Goal: Task Accomplishment & Management: Use online tool/utility

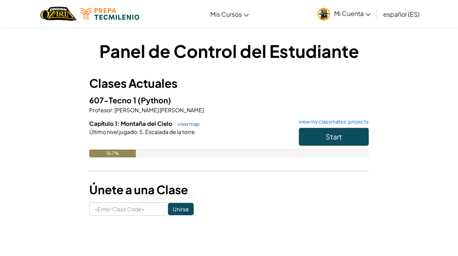
click at [347, 141] on button "Start" at bounding box center [334, 137] width 70 height 18
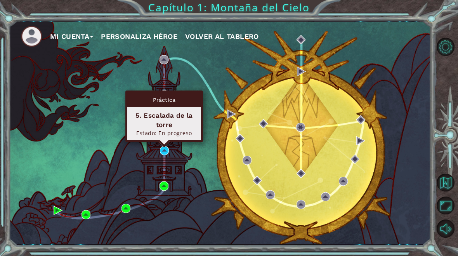
click at [173, 128] on div "5. Escalada de la torre" at bounding box center [164, 120] width 67 height 19
click at [165, 153] on img at bounding box center [164, 150] width 9 height 9
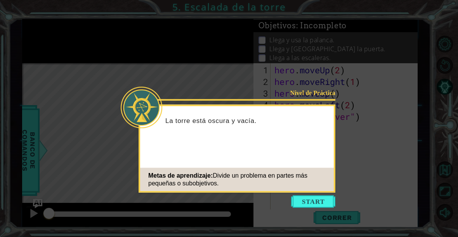
click at [312, 205] on button "Start" at bounding box center [313, 202] width 44 height 12
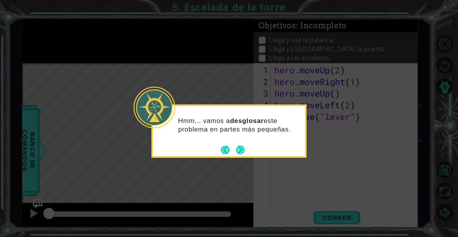
click at [241, 149] on button "Next" at bounding box center [240, 150] width 9 height 9
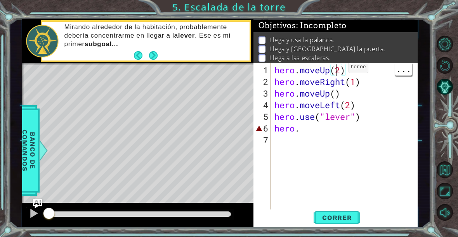
click at [341, 72] on div "hero . moveUp ( 2 ) hero . moveRight ( 1 ) hero . moveUp ( ) hero . moveLeft ( …" at bounding box center [346, 151] width 147 height 175
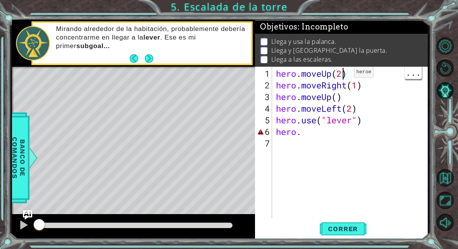
click at [426, 62] on div "Llega y usa la palanca. Llega y usa la puerta. Llega a las escaleras." at bounding box center [341, 51] width 173 height 34
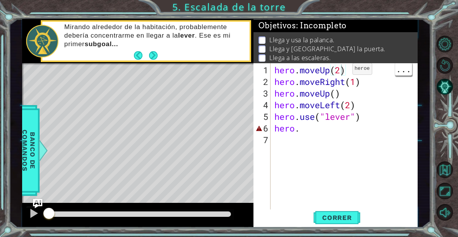
click at [334, 221] on span "Correr" at bounding box center [337, 218] width 45 height 8
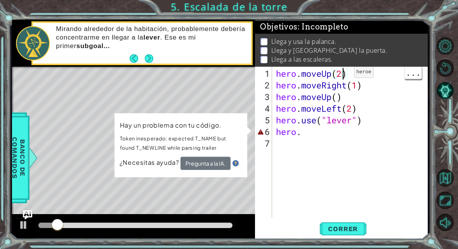
click at [427, 52] on div "Llega y usa la palanca. Llega y usa la puerta. Llega a las escaleras." at bounding box center [341, 51] width 173 height 34
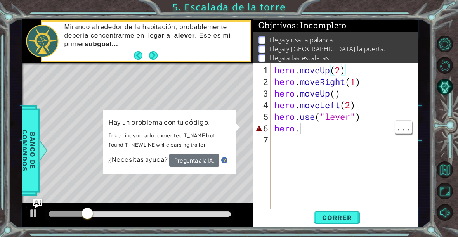
click at [324, 132] on div "hero . moveUp ( 2 ) hero . moveRight ( 1 ) hero . moveUp ( ) hero . moveLeft ( …" at bounding box center [346, 151] width 147 height 175
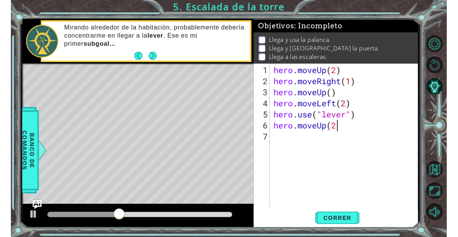
scroll to position [13, 60]
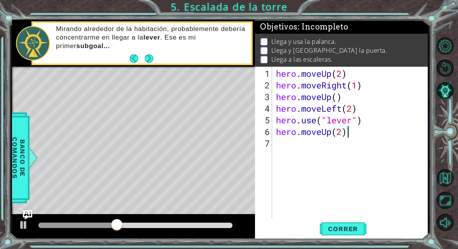
click at [432, 60] on div "1 ההההההההההההההההההההההההההההההההההההההההההההההההההההההההההההההההההההההההההההה…" at bounding box center [229, 124] width 458 height 249
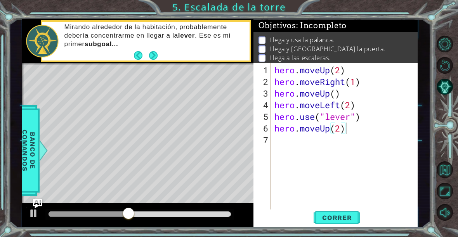
click at [341, 220] on span "Correr" at bounding box center [337, 218] width 45 height 8
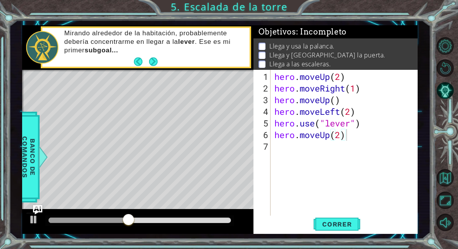
scroll to position [13, 42]
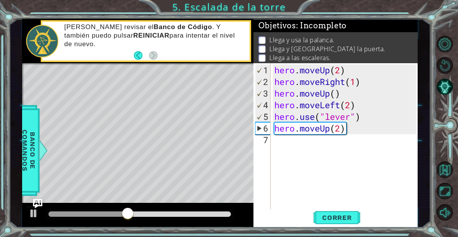
click at [35, 151] on span "Banco de comandos" at bounding box center [29, 151] width 20 height 80
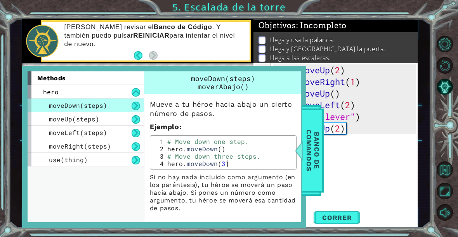
click at [316, 145] on span "Banco de comandos" at bounding box center [313, 151] width 20 height 80
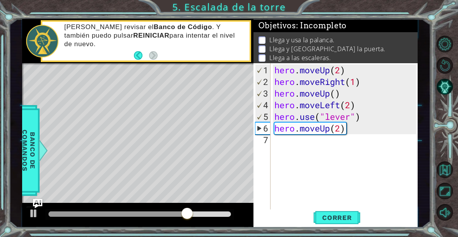
click at [341, 215] on span "Correr" at bounding box center [337, 218] width 45 height 8
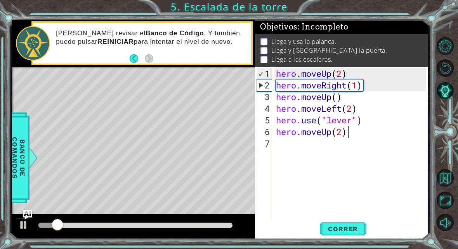
click at [402, 43] on li "Llega y usa la palanca." at bounding box center [343, 41] width 164 height 9
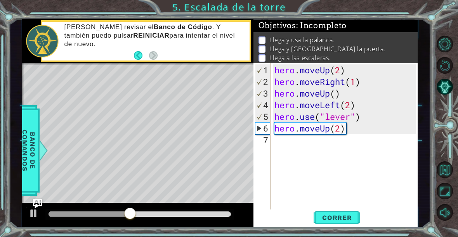
click at [247, 216] on div at bounding box center [137, 215] width 231 height 25
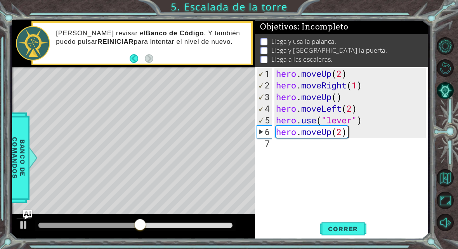
click at [214, 65] on div "Debería revisar el Banco de Código . Y también puedo pulsar REINICIAR para inte…" at bounding box center [141, 43] width 221 height 44
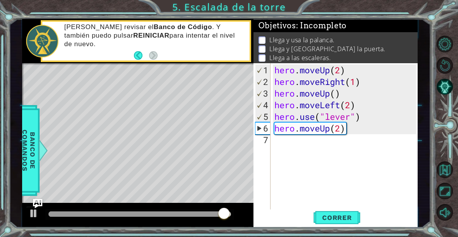
click at [443, 64] on button "Reiniciar nivel\a" at bounding box center [445, 65] width 17 height 17
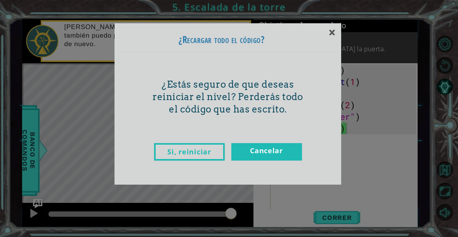
click at [323, 35] on div "×" at bounding box center [332, 32] width 18 height 23
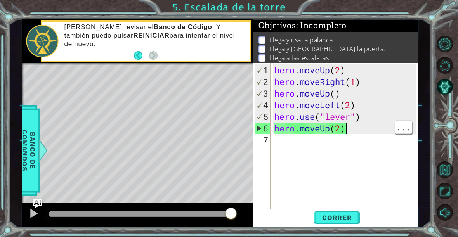
click at [332, 223] on button "Correr" at bounding box center [337, 218] width 47 height 16
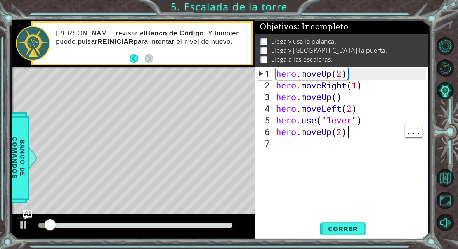
click at [391, 68] on div "hero . moveUp ( 2 ) hero . moveRight ( 1 ) hero . moveUp ( ) hero . moveLeft ( …" at bounding box center [352, 155] width 155 height 175
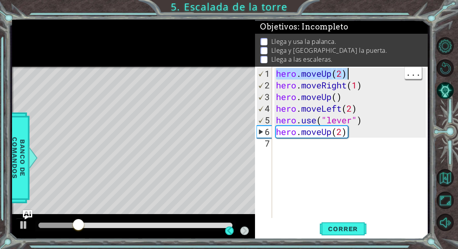
click at [376, 47] on li "Llega y [GEOGRAPHIC_DATA] la puerta." at bounding box center [343, 50] width 164 height 9
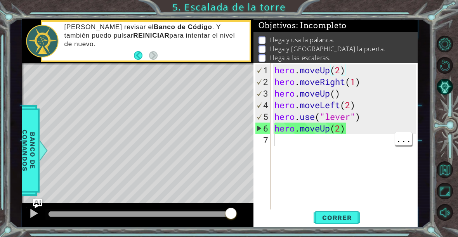
click at [288, 138] on div "hero . moveUp ( 2 ) hero . moveRight ( 1 ) hero . moveUp ( ) hero . moveLeft ( …" at bounding box center [346, 151] width 147 height 175
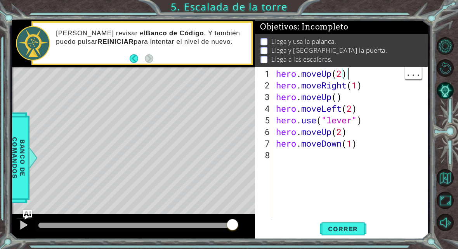
click at [87, 80] on div "Level Map" at bounding box center [191, 181] width 359 height 229
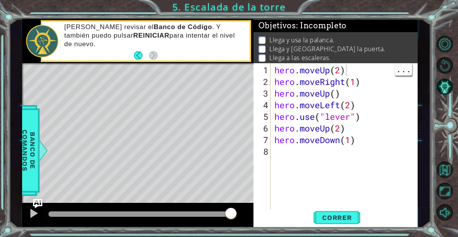
click at [341, 222] on span "Correr" at bounding box center [337, 218] width 45 height 8
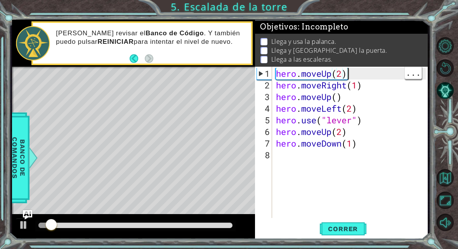
click at [408, 61] on li "Llega a las escaleras." at bounding box center [343, 59] width 164 height 9
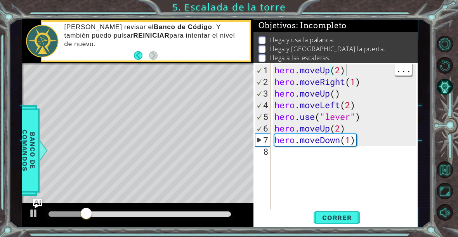
click at [325, 219] on span "Correr" at bounding box center [337, 218] width 45 height 8
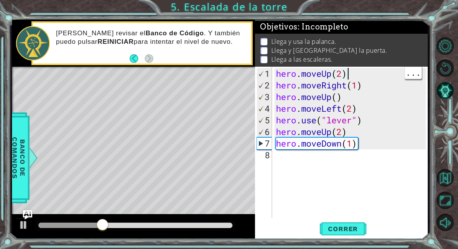
click at [391, 61] on li "Llega a las escaleras." at bounding box center [343, 59] width 164 height 9
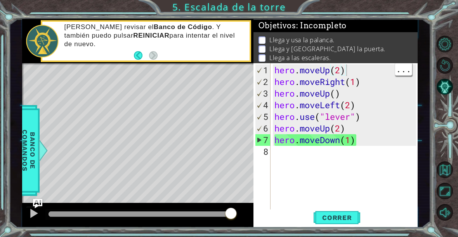
click at [344, 217] on span "Correr" at bounding box center [337, 218] width 45 height 8
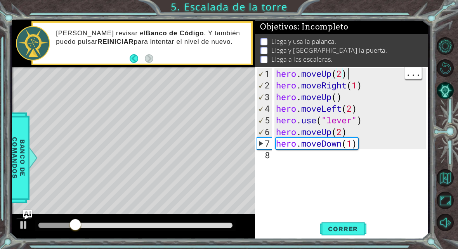
click at [128, 70] on div "Level Map" at bounding box center [191, 181] width 359 height 229
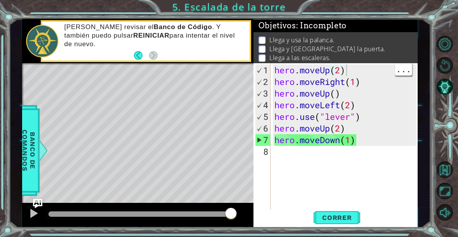
click at [445, 65] on button "Reiniciar nivel\a" at bounding box center [445, 65] width 17 height 17
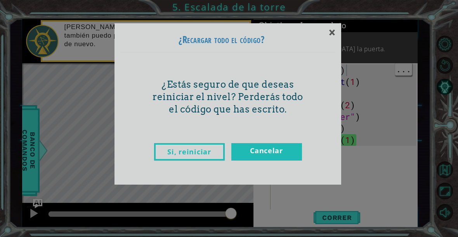
click at [201, 154] on link "Si, reiniciar" at bounding box center [189, 151] width 71 height 17
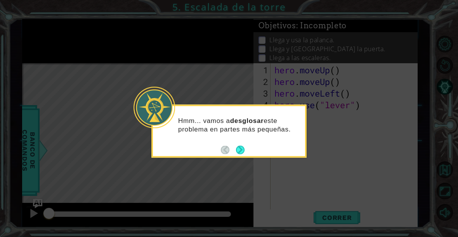
click at [244, 151] on button "Next" at bounding box center [240, 150] width 9 height 9
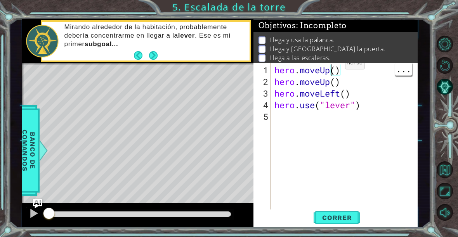
click at [333, 73] on div "hero . moveUp ( ) hero . moveUp ( ) hero . moveLeft ( ) hero . use ( "lever" )" at bounding box center [346, 151] width 147 height 175
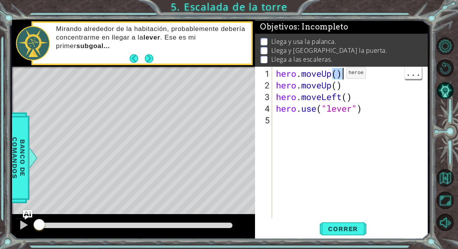
click at [337, 73] on div "hero . moveUp ( ) hero . moveUp ( ) hero . moveLeft ( ) hero . use ( "lever" )" at bounding box center [352, 155] width 155 height 175
click at [405, 41] on li "Llega y usa la palanca." at bounding box center [343, 41] width 164 height 9
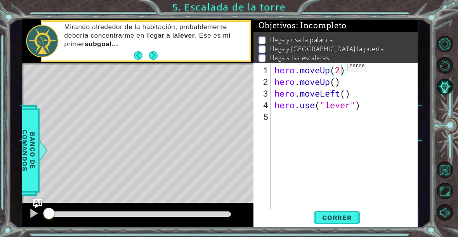
click at [344, 216] on span "Correr" at bounding box center [337, 218] width 45 height 8
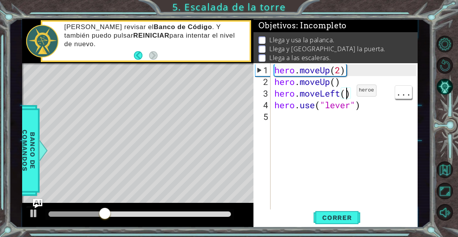
click at [347, 96] on div "hero . moveUp ( 2 ) hero . moveUp ( ) hero . moveLeft ( ) hero . use ( "lever" )" at bounding box center [346, 151] width 147 height 175
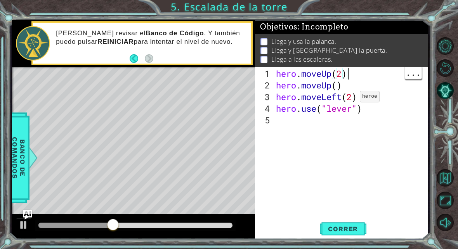
click at [409, 66] on div "Llega y usa la palanca. Llega y usa la puerta. Llega a las escaleras." at bounding box center [341, 51] width 173 height 34
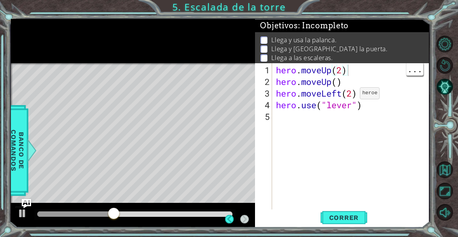
click at [430, 57] on div "1 ההההההההההההההההההההההההההההההההההההההההההההההההההההההההההההההההההההההההההההה…" at bounding box center [220, 123] width 422 height 209
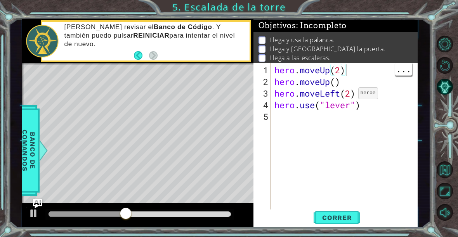
click at [342, 211] on button "Correr" at bounding box center [337, 218] width 47 height 16
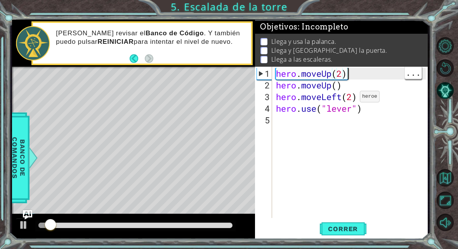
click at [423, 65] on div "Llega y usa la palanca. Llega y usa la puerta. Llega a las escaleras." at bounding box center [341, 51] width 173 height 34
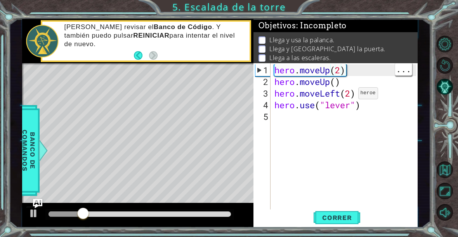
click at [296, 125] on div "hero . moveUp ( 2 ) hero . moveUp ( ) hero . moveLeft ( 2 ) hero . use ( "lever…" at bounding box center [346, 151] width 147 height 175
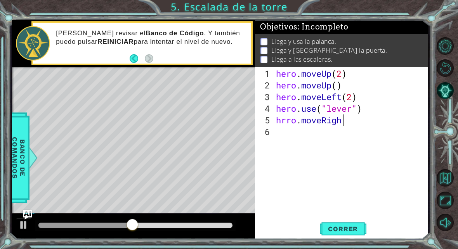
scroll to position [13, 80]
click at [104, 64] on div "Debería revisar el Banco de Código . Y también puedo pulsar REINICIAR para inte…" at bounding box center [141, 43] width 221 height 44
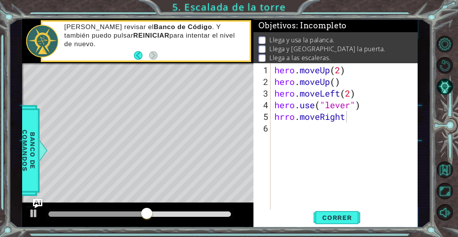
click at [336, 221] on span "Correr" at bounding box center [337, 218] width 45 height 8
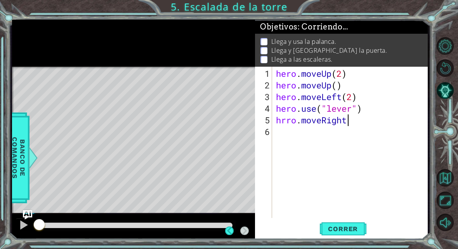
scroll to position [13, 42]
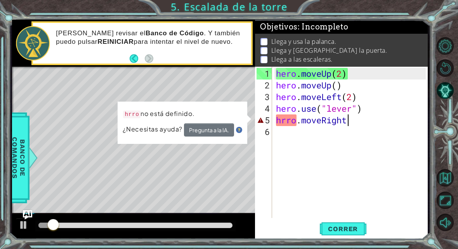
click at [398, 57] on li "Llega a las escaleras." at bounding box center [343, 59] width 164 height 9
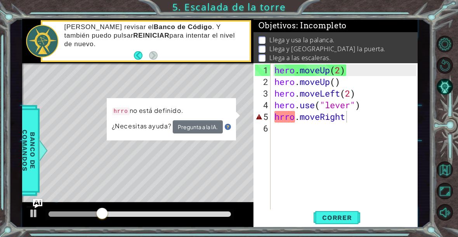
click at [292, 113] on div "hero . moveUp ( 2 ) hero . moveUp ( ) hero . moveLeft ( 2 ) hero . use ( "lever…" at bounding box center [346, 151] width 147 height 175
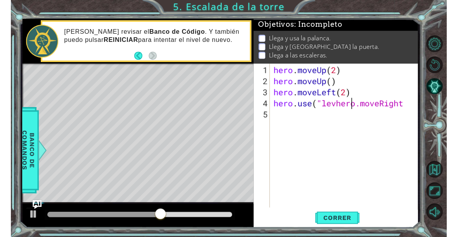
scroll to position [13, 34]
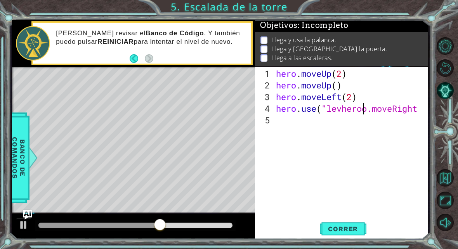
click at [118, 74] on div "Level Map" at bounding box center [191, 181] width 359 height 229
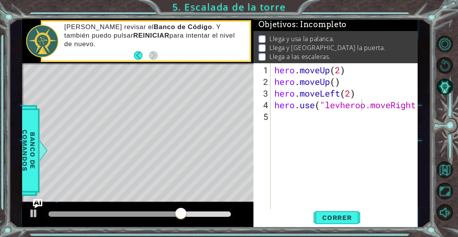
click at [332, 217] on span "Correr" at bounding box center [337, 218] width 45 height 8
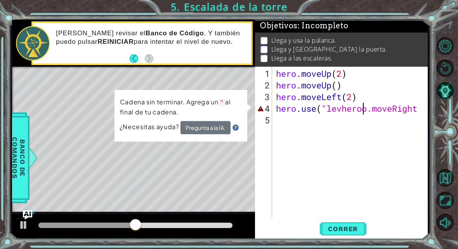
click at [415, 58] on li "Llega a las escaleras." at bounding box center [343, 58] width 164 height 9
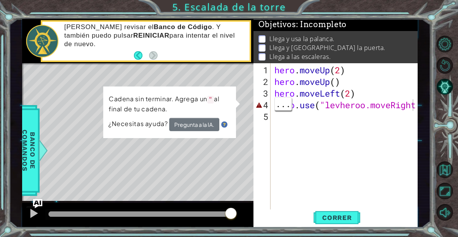
click at [411, 104] on div "hero . moveUp ( 2 ) hero . moveUp ( ) hero . moveLeft ( 2 ) hero . use ( "levhe…" at bounding box center [346, 151] width 147 height 175
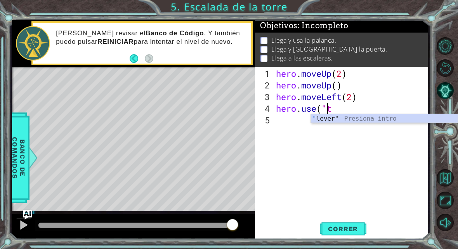
click at [390, 51] on li "Llega y [GEOGRAPHIC_DATA] la puerta." at bounding box center [343, 49] width 164 height 9
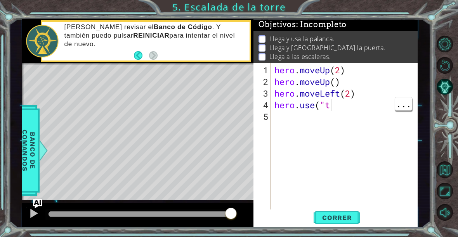
click at [345, 110] on div "hero . moveUp ( 2 ) hero . moveUp ( ) hero . moveLeft ( 2 ) hero . use ( "t" at bounding box center [346, 151] width 147 height 175
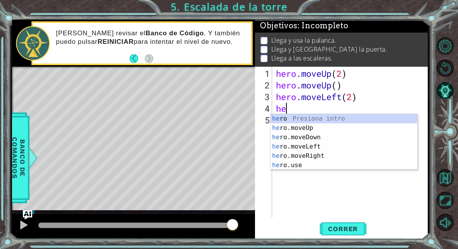
click at [407, 65] on div "Llega y usa la palanca. Llega y usa la puerta. Llega a las escaleras." at bounding box center [341, 50] width 173 height 34
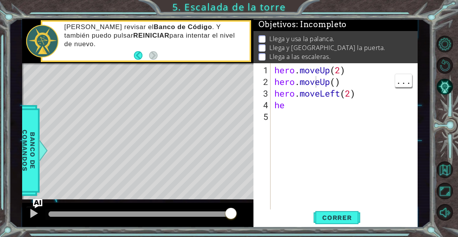
click at [289, 111] on div "hero . moveUp ( 2 ) hero . moveUp ( ) hero . moveLeft ( 2 ) he" at bounding box center [346, 151] width 147 height 175
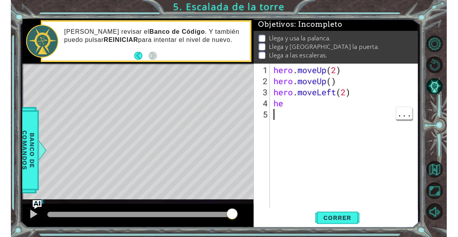
scroll to position [2, 0]
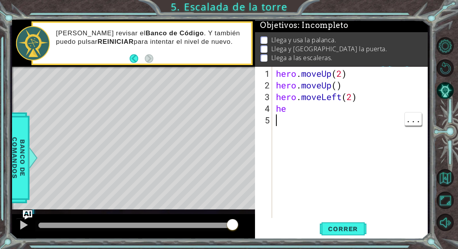
click at [393, 74] on div "hero . moveUp ( 2 ) hero . moveUp ( ) hero . moveLeft ( 2 ) he" at bounding box center [352, 155] width 155 height 175
click at [228, 59] on div "Debería revisar el Banco de Código . Y también puedo pulsar REINICIAR para inte…" at bounding box center [150, 43] width 200 height 36
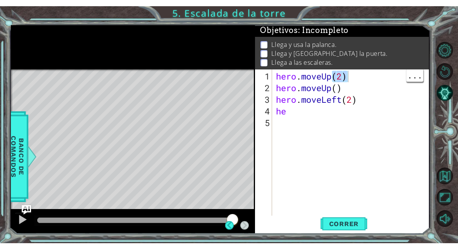
scroll to position [1, 0]
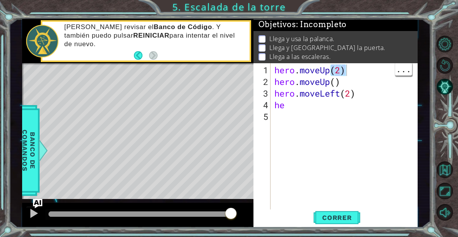
click at [290, 104] on div "hero . moveUp ( 2 ) hero . moveUp ( ) hero . moveLeft ( 2 ) he" at bounding box center [346, 151] width 147 height 175
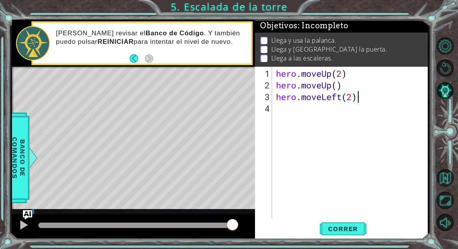
click at [210, 77] on div "Level Map" at bounding box center [191, 181] width 359 height 229
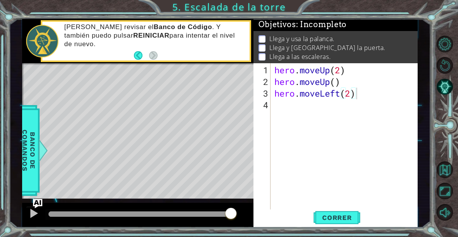
click at [139, 52] on button "Back" at bounding box center [141, 55] width 15 height 9
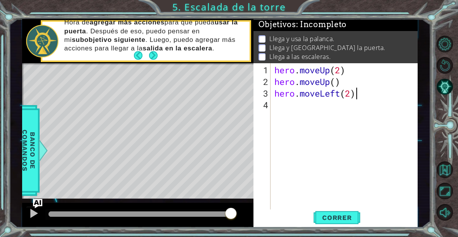
click at [150, 54] on button "Next" at bounding box center [153, 55] width 9 height 9
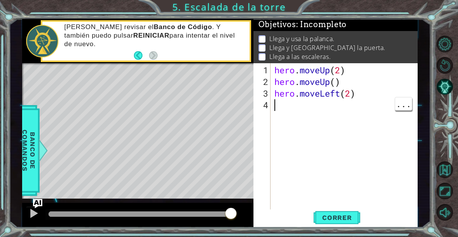
click at [285, 109] on div "hero . moveUp ( 2 ) hero . moveUp ( ) hero . moveLeft ( 2 )" at bounding box center [346, 151] width 147 height 175
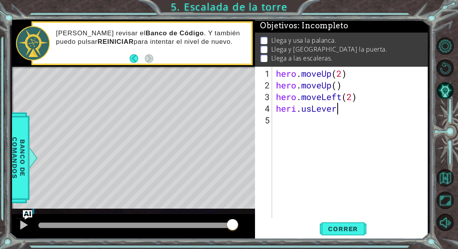
scroll to position [13, 29]
click at [73, 70] on div "Level Map" at bounding box center [191, 181] width 359 height 229
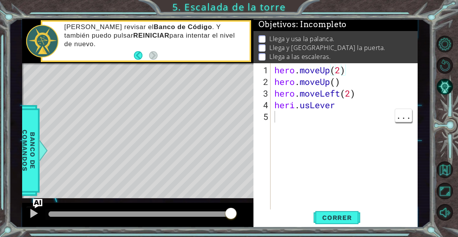
click at [287, 121] on div "hero . moveUp ( 2 ) hero . moveUp ( ) hero . moveLeft ( 2 ) heri . usLever" at bounding box center [346, 151] width 147 height 175
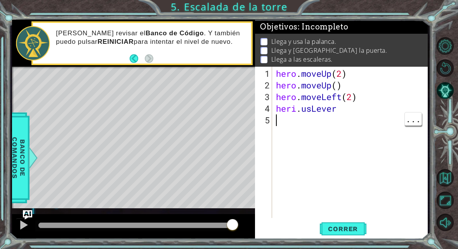
scroll to position [0, 0]
click at [81, 70] on div "Level Map" at bounding box center [191, 181] width 359 height 229
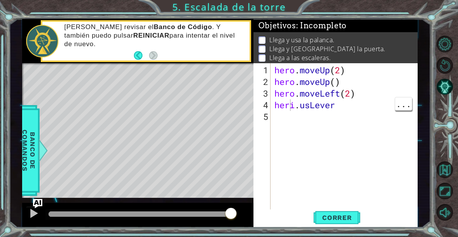
click at [292, 107] on div "hero . moveUp ( 2 ) hero . moveUp ( ) hero . moveLeft ( 2 ) heri . usLever" at bounding box center [346, 151] width 147 height 175
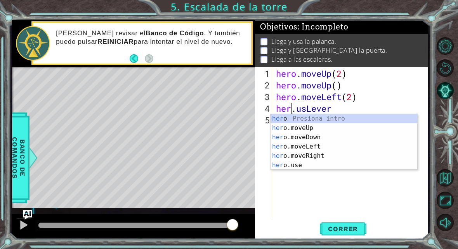
scroll to position [13, 19]
click at [62, 71] on div "Level Map" at bounding box center [191, 181] width 359 height 229
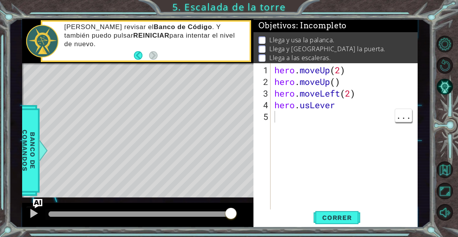
click at [287, 124] on div "hero . moveUp ( 2 ) hero . moveUp ( ) hero . moveLeft ( 2 ) hero . usLever" at bounding box center [346, 151] width 147 height 175
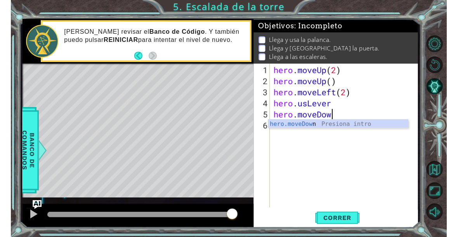
scroll to position [13, 75]
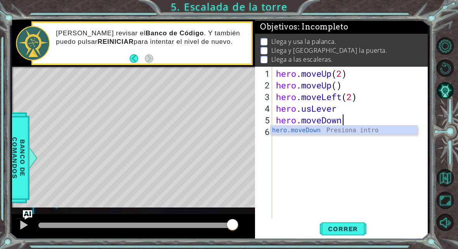
click at [102, 63] on div "Debería revisar el Banco de Código . Y también puedo pulsar REINICIAR para inte…" at bounding box center [142, 43] width 218 height 41
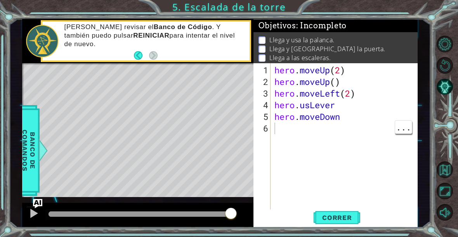
click at [286, 122] on div "hero . moveUp ( 2 ) hero . moveUp ( ) hero . moveLeft ( 2 ) hero . usLever hero…" at bounding box center [346, 151] width 147 height 175
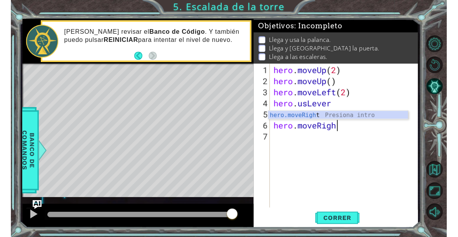
scroll to position [13, 80]
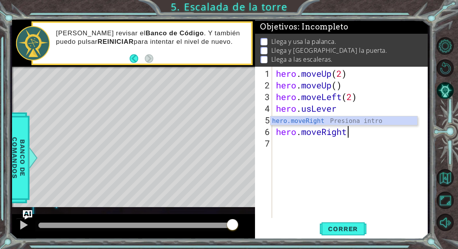
click at [157, 86] on div "Level Map" at bounding box center [191, 181] width 359 height 229
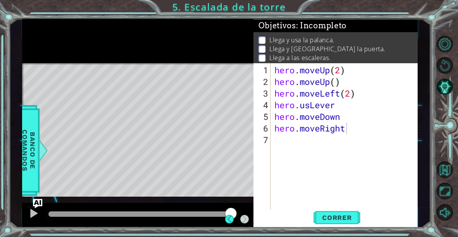
click at [136, 67] on div "Level Map" at bounding box center [201, 177] width 359 height 229
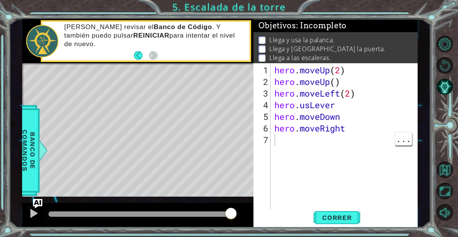
click at [281, 143] on div "hero . moveUp ( 2 ) hero . moveUp ( ) hero . moveLeft ( 2 ) hero . usLever hero…" at bounding box center [346, 151] width 147 height 175
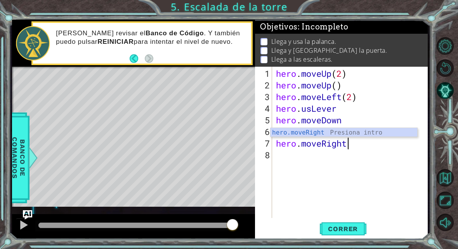
click at [156, 72] on div "Level Map" at bounding box center [191, 181] width 359 height 229
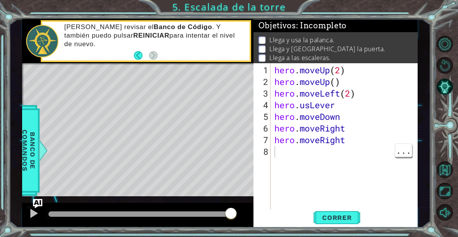
click at [286, 156] on div "hero . moveUp ( 2 ) hero . moveUp ( ) hero . moveLeft ( 2 ) hero . usLever hero…" at bounding box center [346, 151] width 147 height 175
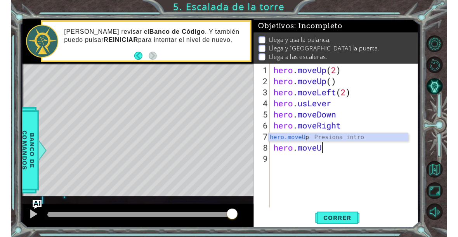
scroll to position [13, 65]
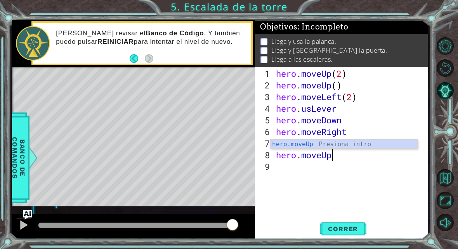
click at [123, 65] on div "Debería revisar el Banco de Código . Y también puedo pulsar REINICIAR para inte…" at bounding box center [141, 43] width 221 height 44
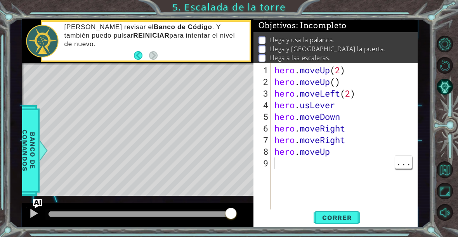
click at [293, 167] on div "hero . moveUp ( 2 ) hero . moveUp ( ) hero . moveLeft ( 2 ) hero . usLever hero…" at bounding box center [346, 151] width 147 height 175
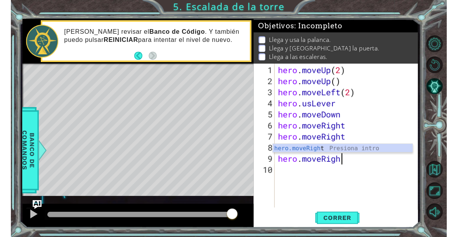
scroll to position [13, 80]
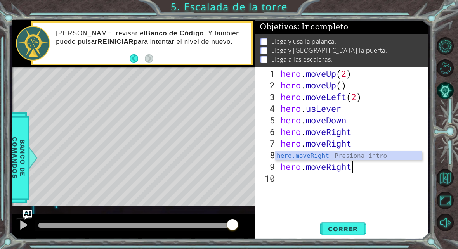
click at [162, 70] on div "Level Map" at bounding box center [191, 181] width 359 height 229
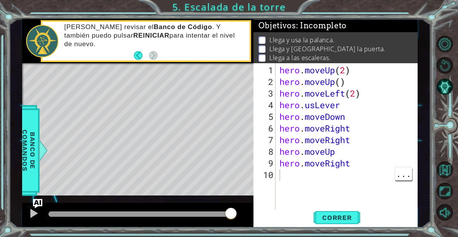
click at [289, 177] on div "hero . moveUp ( 2 ) hero . moveUp ( ) hero . moveLeft ( 2 ) hero . usLever hero…" at bounding box center [349, 151] width 142 height 175
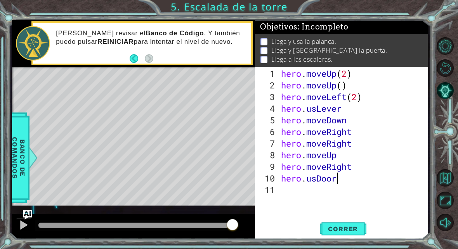
scroll to position [13, 34]
click at [141, 75] on div "Level Map" at bounding box center [191, 181] width 359 height 229
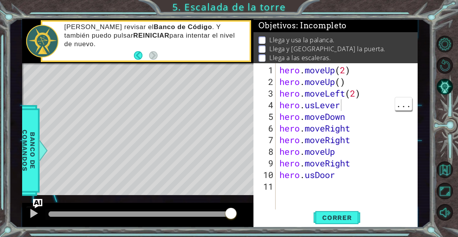
click at [358, 109] on div "hero . moveUp ( 2 ) hero . moveUp ( ) hero . moveLeft ( 2 ) hero . usLever hero…" at bounding box center [349, 151] width 142 height 175
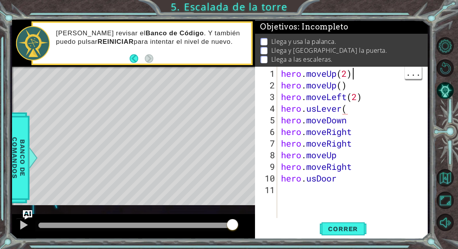
scroll to position [0, 0]
click at [393, 78] on div "hero . moveUp ( 2 ) hero . moveUp ( ) hero . moveLeft ( 2 ) hero . usLever ( he…" at bounding box center [355, 155] width 150 height 175
click at [383, 76] on div "hero . moveUp ( 2 ) hero . moveUp ( ) hero . moveLeft ( 2 ) hero . usLever ( he…" at bounding box center [355, 155] width 150 height 175
click at [228, 83] on div "Level Map" at bounding box center [191, 181] width 359 height 229
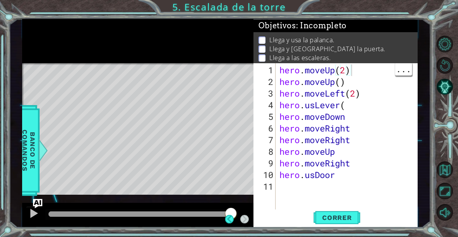
click at [226, 67] on div "Level Map" at bounding box center [201, 177] width 359 height 229
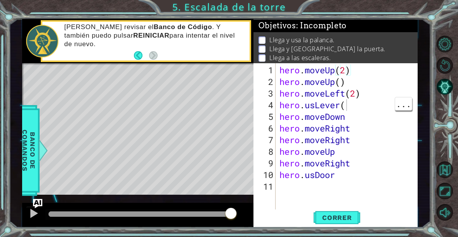
click at [345, 104] on div "hero . moveUp ( 2 ) hero . moveUp ( ) hero . moveLeft ( 2 ) hero . usLever ( he…" at bounding box center [349, 151] width 142 height 175
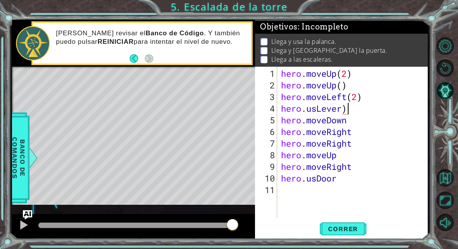
click at [221, 73] on div "Level Map" at bounding box center [191, 181] width 359 height 229
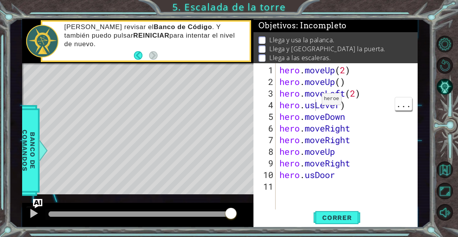
click at [317, 99] on div "hero . moveUp ( 2 ) hero . moveUp ( ) hero . moveLeft ( 2 ) hero . usLever ) he…" at bounding box center [349, 151] width 142 height 175
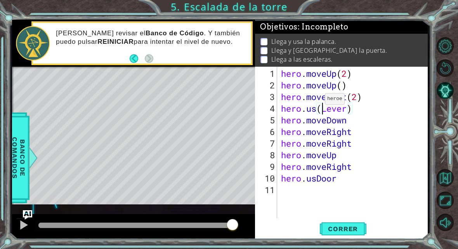
click at [407, 50] on li "Llega y [GEOGRAPHIC_DATA] la puerta." at bounding box center [343, 50] width 164 height 9
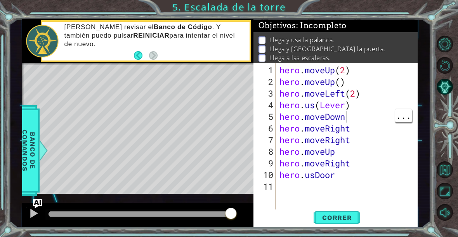
click at [359, 115] on div "hero . moveUp ( 2 ) hero . moveUp ( ) hero . moveLeft ( 2 ) hero . us ( Lever )…" at bounding box center [349, 151] width 142 height 175
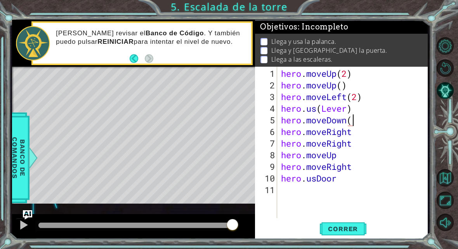
scroll to position [13, 24]
click at [213, 74] on div "Level Map" at bounding box center [191, 181] width 359 height 229
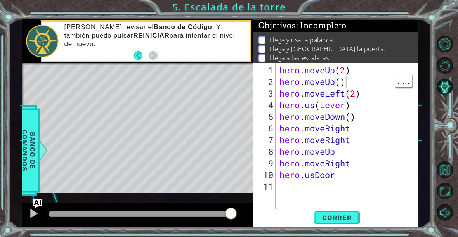
click at [358, 131] on div "hero . moveUp ( 2 ) hero . moveUp ( ) hero . moveLeft ( 2 ) hero . us ( Lever )…" at bounding box center [349, 151] width 142 height 175
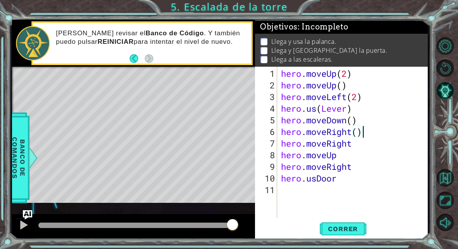
click at [400, 63] on li "Llega a las escaleras." at bounding box center [343, 59] width 164 height 9
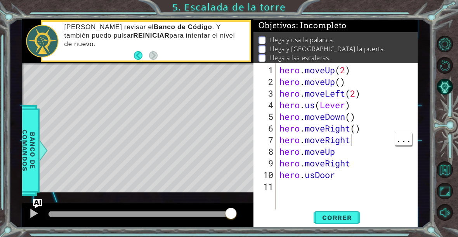
click at [351, 141] on div "hero . moveUp ( 2 ) hero . moveUp ( ) hero . moveLeft ( 2 ) hero . us ( Lever )…" at bounding box center [349, 151] width 142 height 175
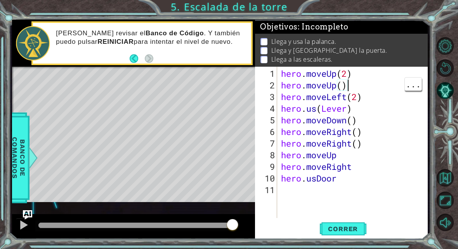
click at [393, 42] on li "Llega y usa la palanca." at bounding box center [343, 41] width 164 height 9
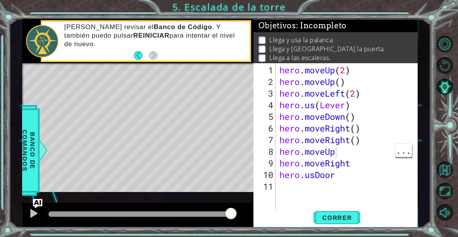
click at [336, 152] on div "hero . moveUp ( 2 ) hero . moveUp ( ) hero . moveLeft ( 2 ) hero . us ( Lever )…" at bounding box center [349, 151] width 142 height 175
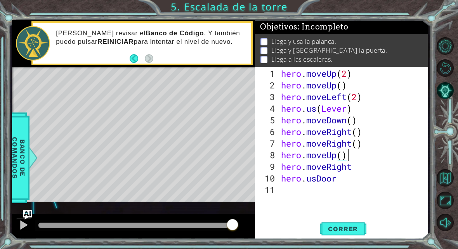
click at [411, 50] on li "Llega y [GEOGRAPHIC_DATA] la puerta." at bounding box center [343, 50] width 164 height 9
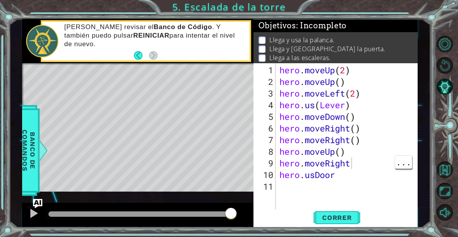
click at [356, 159] on div "hero . moveUp ( 2 ) hero . moveUp ( ) hero . moveLeft ( 2 ) hero . us ( Lever )…" at bounding box center [349, 151] width 142 height 175
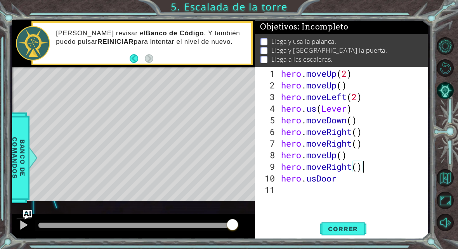
click at [390, 40] on li "Llega y usa la palanca." at bounding box center [343, 41] width 164 height 9
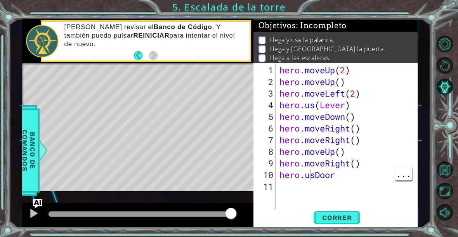
click at [310, 176] on div "hero . moveUp ( 2 ) hero . moveUp ( ) hero . moveLeft ( 2 ) hero . us ( Lever )…" at bounding box center [349, 151] width 142 height 175
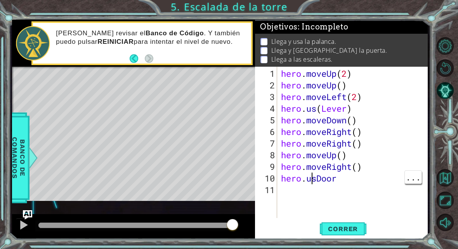
click at [405, 57] on li "Llega a las escaleras." at bounding box center [343, 59] width 164 height 9
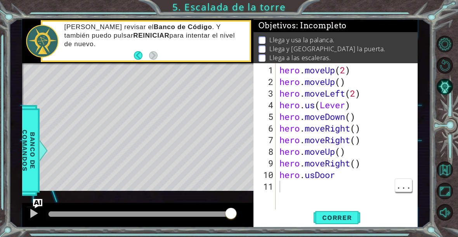
click at [312, 173] on div "hero . moveUp ( 2 ) hero . moveUp ( ) hero . moveLeft ( 2 ) hero . us ( Lever )…" at bounding box center [349, 151] width 142 height 175
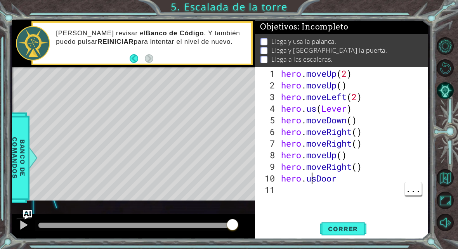
click at [365, 45] on li "Llega y usa la palanca." at bounding box center [343, 41] width 164 height 9
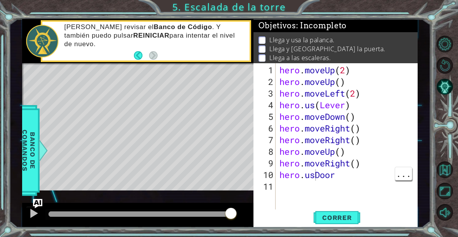
click at [315, 178] on div "hero . moveUp ( 2 ) hero . moveUp ( ) hero . moveLeft ( 2 ) hero . us ( Lever )…" at bounding box center [349, 151] width 142 height 175
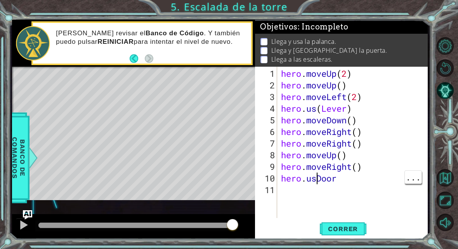
scroll to position [13, 19]
click at [396, 56] on li "Llega a las escaleras." at bounding box center [343, 59] width 164 height 9
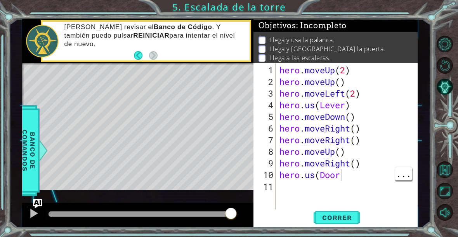
click at [348, 176] on div "hero . moveUp ( 2 ) hero . moveUp ( ) hero . moveLeft ( 2 ) hero . us ( Lever )…" at bounding box center [349, 151] width 142 height 175
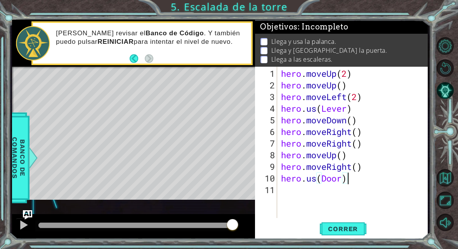
click at [397, 64] on div "Llega y usa la palanca. Llega y usa la puerta. Llega a las escaleras." at bounding box center [341, 51] width 173 height 34
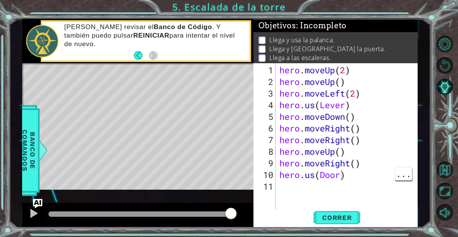
click at [340, 176] on div "hero . moveUp ( 2 ) hero . moveUp ( ) hero . moveLeft ( 2 ) hero . us ( Lever )…" at bounding box center [349, 151] width 142 height 175
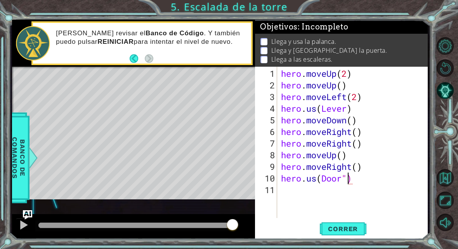
click at [403, 65] on div "Llega y usa la palanca. Llega y usa la puerta. Llega a las escaleras." at bounding box center [341, 51] width 173 height 34
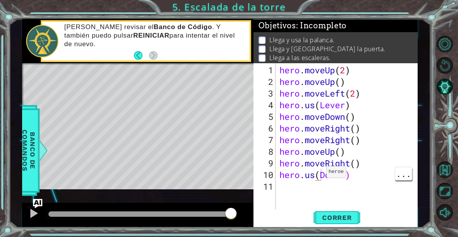
click at [320, 175] on div "hero . moveUp ( 2 ) hero . moveUp ( ) hero . moveLeft ( 2 ) hero . us ( Lever )…" at bounding box center [349, 151] width 142 height 175
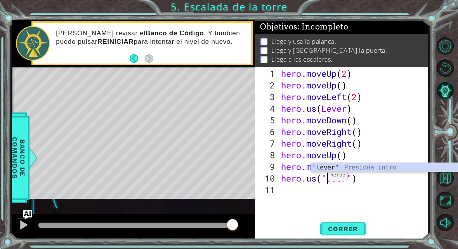
click at [422, 52] on li "Llega y [GEOGRAPHIC_DATA] la puerta." at bounding box center [343, 50] width 164 height 9
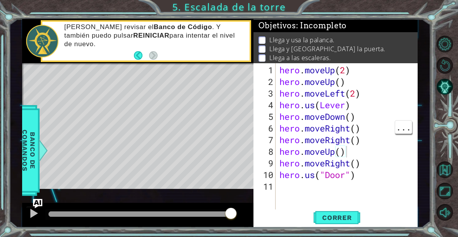
click at [348, 220] on span "Correr" at bounding box center [337, 218] width 45 height 8
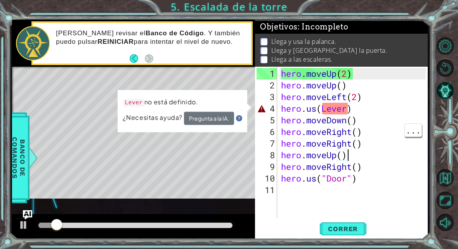
click at [416, 36] on div "Llega y usa la palanca. Llega y usa la puerta. Llega a las escaleras." at bounding box center [341, 51] width 173 height 34
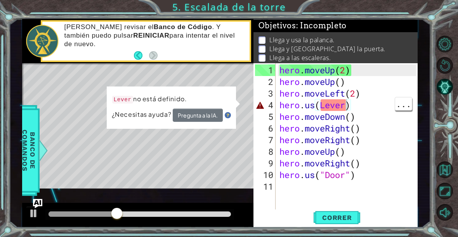
click at [346, 105] on div "hero . moveUp ( 2 ) hero . moveUp ( ) hero . moveLeft ( 2 ) hero . us ( Lever )…" at bounding box center [349, 151] width 142 height 175
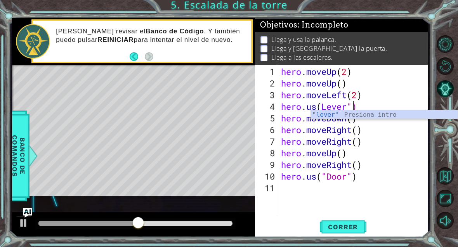
click at [392, 64] on div "Llega y usa la palanca. Llega y usa la puerta. Llega a las escaleras." at bounding box center [341, 51] width 173 height 34
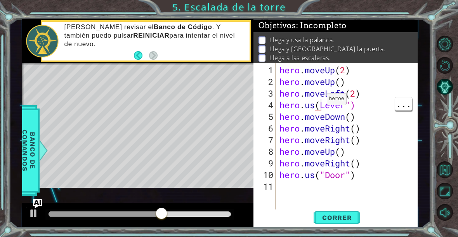
click at [320, 103] on div "hero . moveUp ( 2 ) hero . moveUp ( ) hero . moveLeft ( 2 ) hero . us ( Lever "…" at bounding box center [349, 151] width 142 height 175
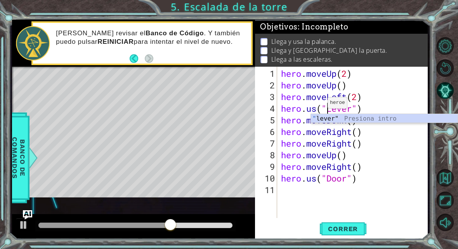
click at [403, 61] on li "Llega a las escaleras." at bounding box center [343, 59] width 164 height 9
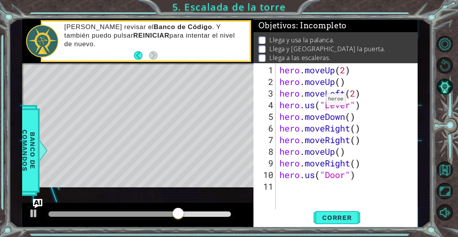
click at [342, 219] on span "Correr" at bounding box center [337, 218] width 45 height 8
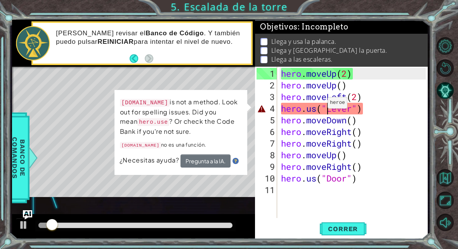
click at [406, 56] on li "Llega a las escaleras." at bounding box center [343, 59] width 164 height 9
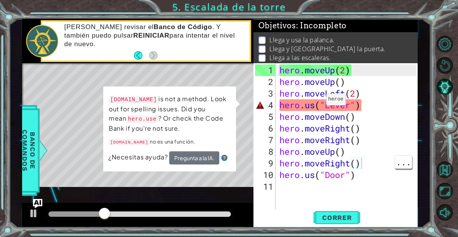
click at [325, 108] on div "hero . moveUp ( 2 ) hero . moveUp ( ) hero . moveLeft ( 2 ) hero . us ( "Lever"…" at bounding box center [349, 151] width 142 height 175
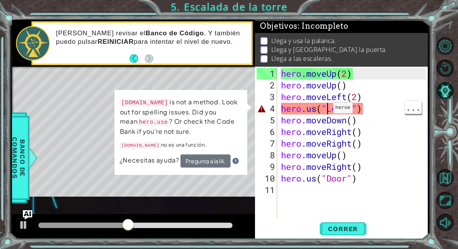
scroll to position [1, 0]
click at [389, 64] on div "Llega y usa la palanca. Llega y usa la puerta. Llega a las escaleras." at bounding box center [341, 50] width 173 height 34
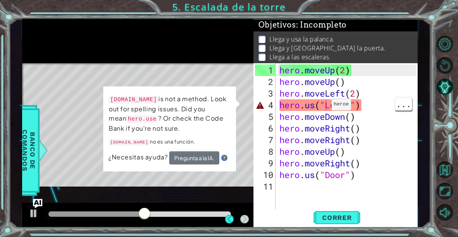
click at [393, 76] on div "hero . moveUp ( 2 ) hero . moveUp ( ) hero . moveLeft ( 2 ) hero . us ( "Lever"…" at bounding box center [353, 151] width 151 height 175
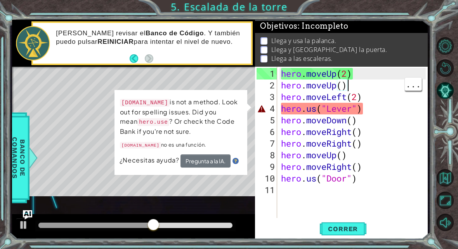
click at [400, 46] on li "Llega y [GEOGRAPHIC_DATA] la puerta." at bounding box center [343, 49] width 164 height 9
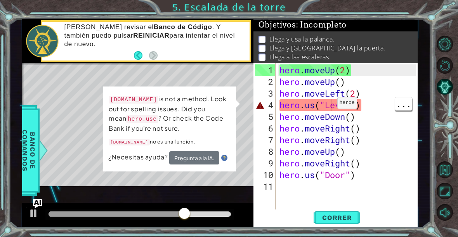
click at [331, 106] on div "hero . moveUp ( 2 ) hero . moveUp ( ) hero . moveLeft ( 2 ) hero . us ( "Lever"…" at bounding box center [349, 151] width 142 height 175
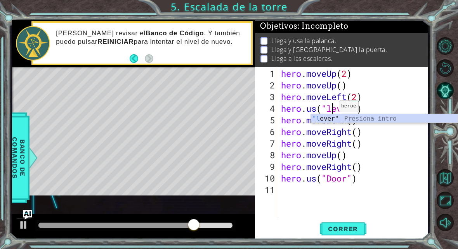
click at [409, 40] on li "Llega y usa la palanca." at bounding box center [343, 41] width 164 height 9
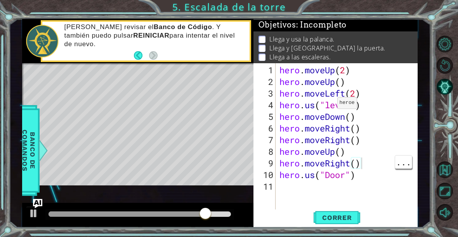
click at [379, 188] on div "hero . moveUp ( 2 ) hero . moveUp ( ) hero . moveLeft ( 2 ) hero . us ( "lever"…" at bounding box center [349, 151] width 142 height 175
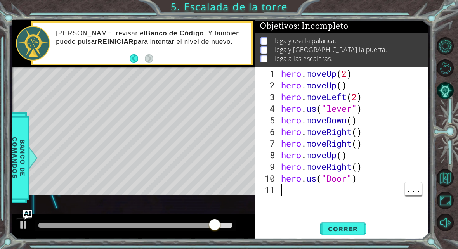
click at [398, 21] on div "Objetivos : Incompleto" at bounding box center [341, 26] width 173 height 14
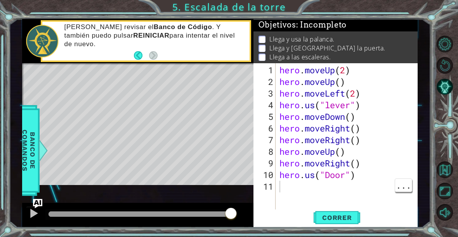
click at [346, 220] on span "Correr" at bounding box center [337, 218] width 45 height 8
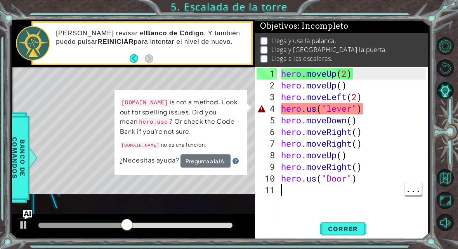
click at [429, 20] on div "1 ההההההההההההההההההההההההההההההההההההההההההההההההההההההההההההההההההההההההההההה…" at bounding box center [220, 129] width 422 height 219
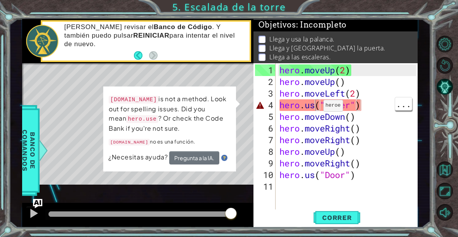
click at [317, 109] on div "hero . moveUp ( 2 ) hero . moveUp ( ) hero . moveLeft ( 2 ) hero . us ( "lever"…" at bounding box center [349, 151] width 142 height 175
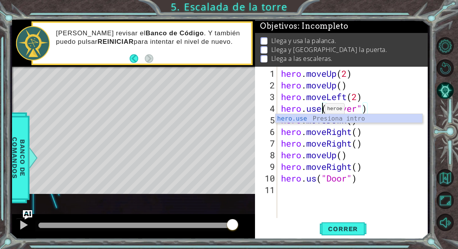
click at [419, 49] on li "Llega y [GEOGRAPHIC_DATA] la puerta." at bounding box center [343, 49] width 164 height 9
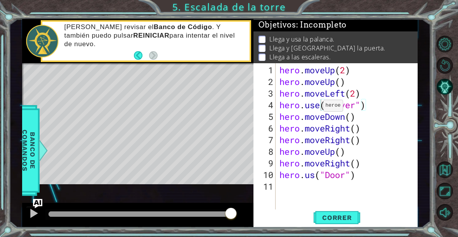
click at [348, 219] on span "Correr" at bounding box center [337, 218] width 45 height 8
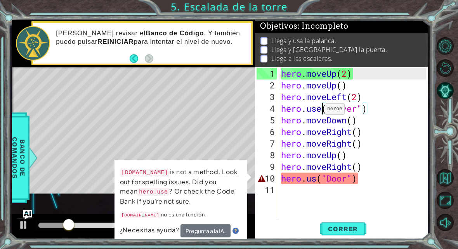
click at [427, 29] on div "Objetivos : Incompleto" at bounding box center [341, 26] width 173 height 14
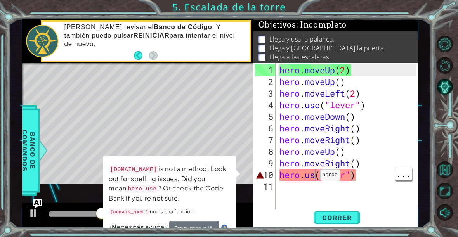
click at [317, 179] on div "hero . moveUp ( 2 ) hero . moveUp ( ) hero . moveLeft ( 2 ) hero . use ( "lever…" at bounding box center [349, 151] width 142 height 175
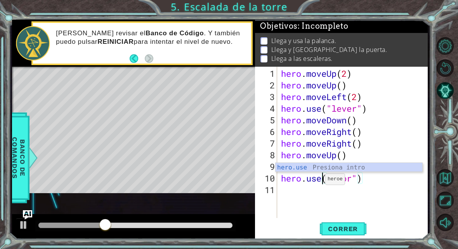
click at [410, 45] on li "Llega y [GEOGRAPHIC_DATA] la puerta." at bounding box center [343, 49] width 164 height 9
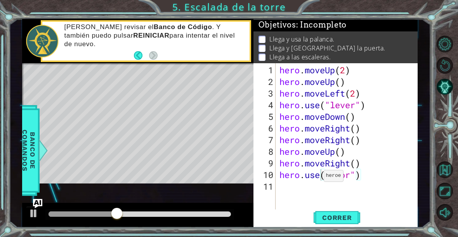
click at [341, 221] on span "Correr" at bounding box center [337, 218] width 45 height 8
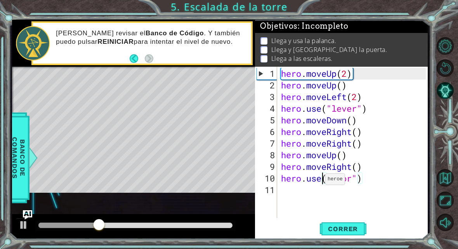
click at [414, 28] on div "Objetivos : Incompleto" at bounding box center [341, 26] width 173 height 14
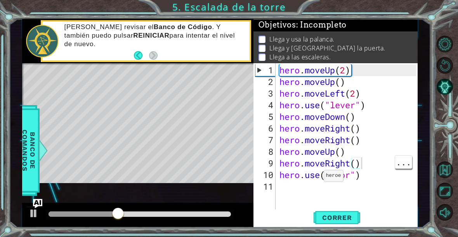
click at [426, 160] on div "1 ההההההההההההההההההההההההההההההההההההההההההההההההההההההההההההההההההההההההההההה…" at bounding box center [220, 123] width 422 height 209
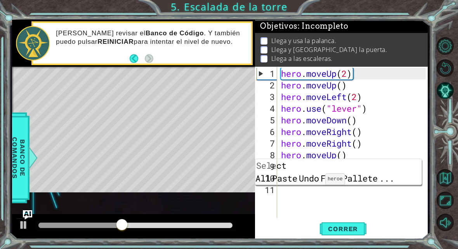
click at [421, 41] on li "Llega y usa la palanca." at bounding box center [343, 41] width 164 height 9
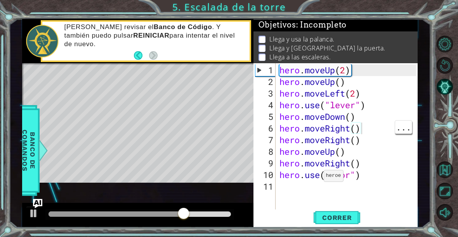
click at [398, 196] on div "hero . moveUp ( 2 ) hero . moveUp ( ) hero . moveLeft ( 2 ) hero . use ( "lever…" at bounding box center [349, 151] width 142 height 175
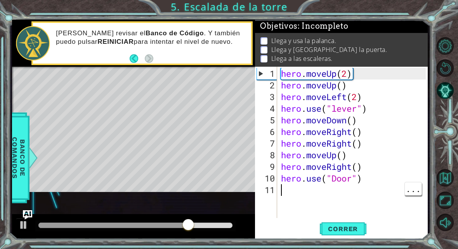
click at [427, 54] on div "Llega y usa la palanca. Llega y usa la puerta. Llega a las escaleras." at bounding box center [341, 50] width 173 height 34
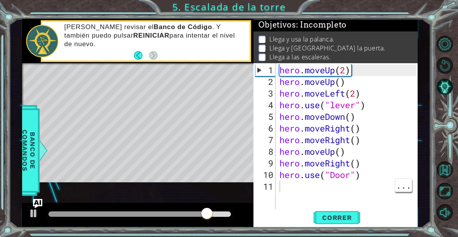
click at [294, 185] on div "hero . moveUp ( 2 ) hero . moveUp ( ) hero . moveLeft ( 2 ) hero . use ( "lever…" at bounding box center [349, 151] width 142 height 175
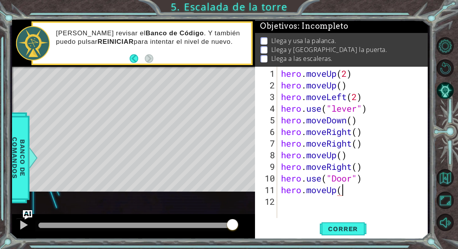
scroll to position [13, 75]
click at [410, 61] on li "Llega a las escaleras." at bounding box center [343, 58] width 164 height 9
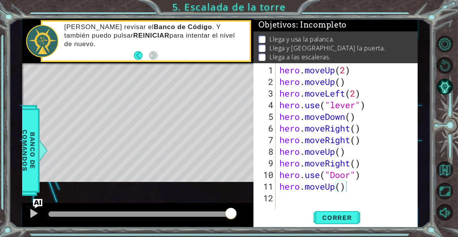
click at [334, 215] on span "Correr" at bounding box center [337, 218] width 45 height 8
type textarea "abcde fg"
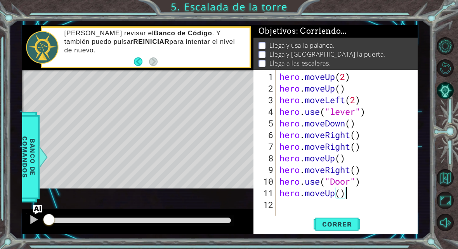
scroll to position [13, 42]
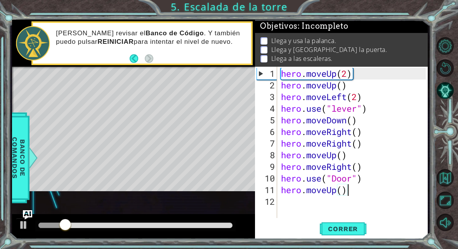
click at [413, 39] on li "Llega y usa la palanca." at bounding box center [343, 41] width 164 height 9
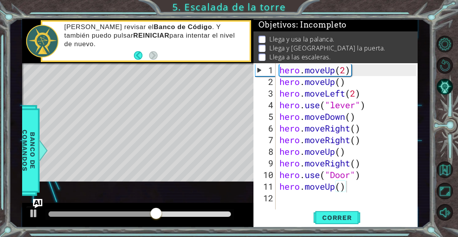
click at [350, 223] on button "Correr" at bounding box center [337, 218] width 47 height 16
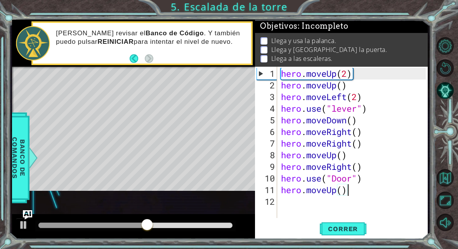
click at [421, 30] on div "Objetivos : Incompleto" at bounding box center [341, 26] width 173 height 14
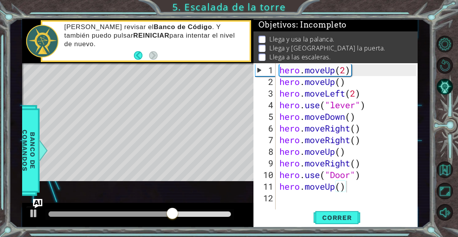
click at [42, 143] on div at bounding box center [43, 150] width 10 height 23
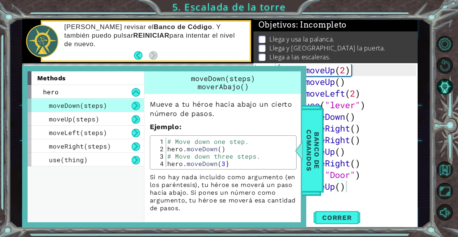
click at [318, 146] on span "Banco de comandos" at bounding box center [313, 151] width 20 height 80
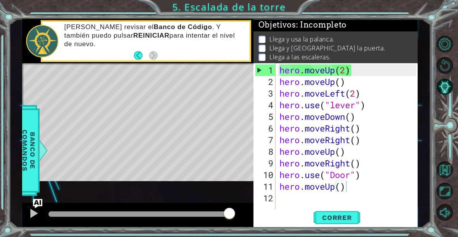
click at [340, 221] on span "Correr" at bounding box center [337, 218] width 45 height 8
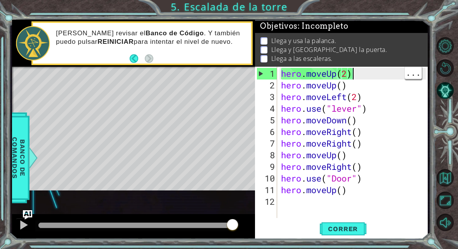
click at [443, 21] on div "1 ההההההההההההההההההההההההההההההההההההההההההההההההההההההההההההההההההההההההההההה…" at bounding box center [229, 124] width 458 height 249
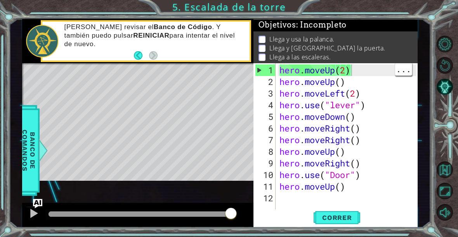
click at [41, 201] on img "Ask AI" at bounding box center [37, 203] width 9 height 9
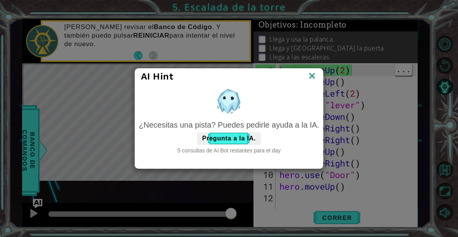
click at [313, 78] on img at bounding box center [312, 77] width 10 height 12
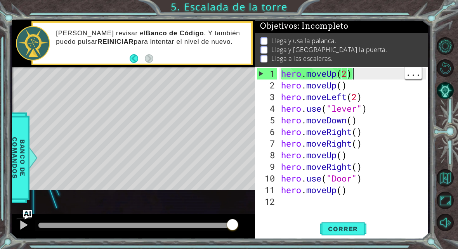
click at [412, 16] on div "1 ההההההההההההההההההההההההההההההההההההההההההההההההההההההההההההההההההההההההההההה…" at bounding box center [229, 124] width 458 height 249
click at [439, 31] on div "1 ההההההההההההההההההההההההההההההההההההההההההההההההההההההההההההההההההההההההההההה…" at bounding box center [229, 124] width 458 height 249
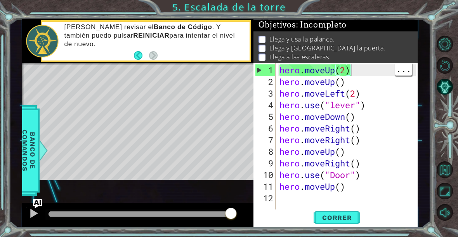
click at [446, 178] on button "Volver al Mapa" at bounding box center [445, 170] width 17 height 17
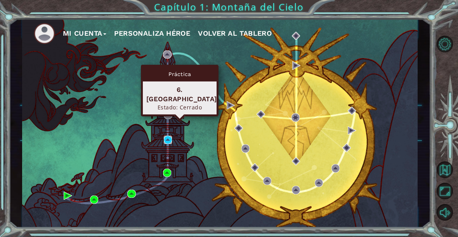
click at [165, 136] on img at bounding box center [168, 140] width 8 height 8
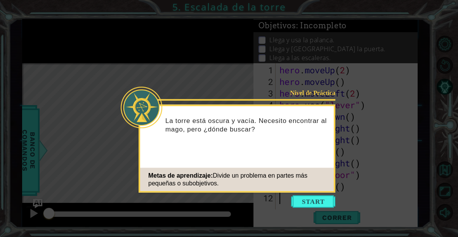
click at [316, 212] on icon at bounding box center [229, 118] width 458 height 237
click at [317, 200] on button "Start" at bounding box center [313, 202] width 44 height 12
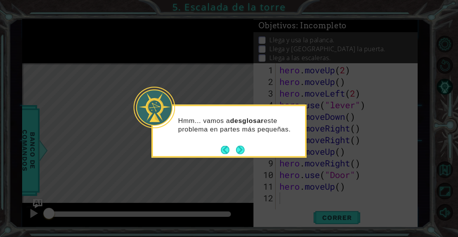
click at [247, 142] on div "Hmm... vamos a desglosar este problema en partes más pequeñas." at bounding box center [229, 128] width 152 height 39
click at [241, 149] on button "Next" at bounding box center [240, 150] width 9 height 9
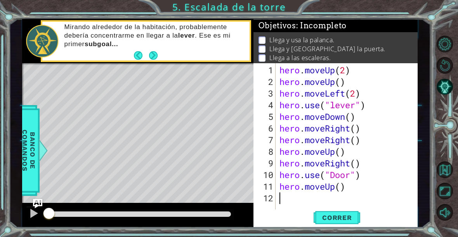
click at [152, 52] on button "Next" at bounding box center [153, 55] width 9 height 9
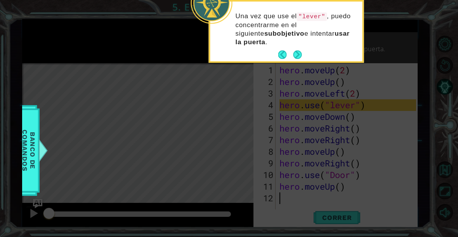
click at [297, 55] on button "Next" at bounding box center [298, 54] width 9 height 9
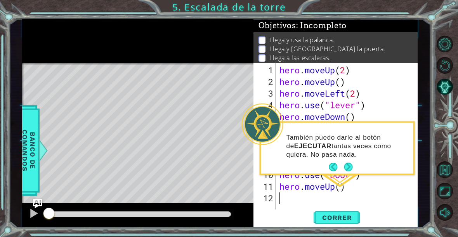
click at [352, 169] on button "Next" at bounding box center [348, 167] width 9 height 9
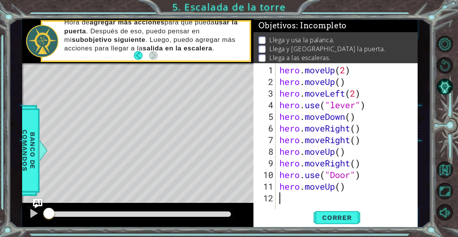
click at [339, 219] on span "Correr" at bounding box center [337, 218] width 45 height 8
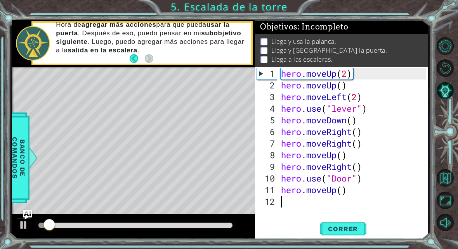
click at [410, 21] on div "Objetivos : Incompleto" at bounding box center [341, 27] width 173 height 14
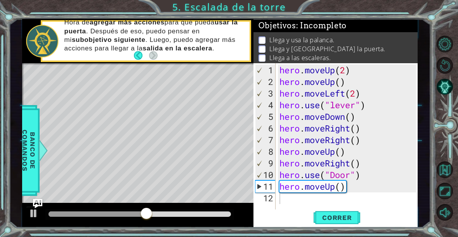
click at [342, 216] on span "Correr" at bounding box center [337, 218] width 45 height 8
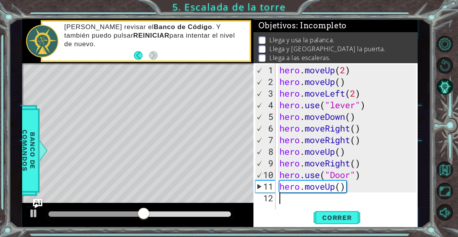
click at [349, 216] on span "Correr" at bounding box center [337, 218] width 45 height 8
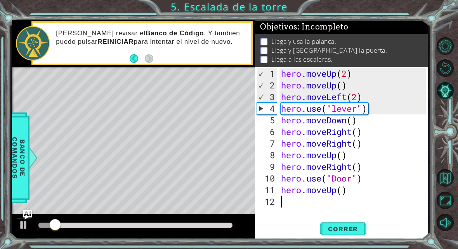
click at [424, 31] on div "Objetivos : Incompleto" at bounding box center [341, 27] width 173 height 14
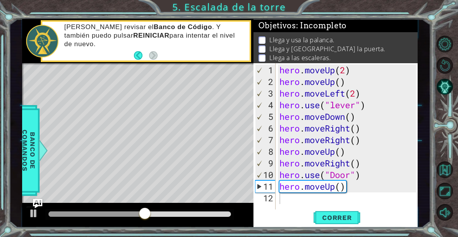
click at [346, 215] on span "Correr" at bounding box center [337, 218] width 45 height 8
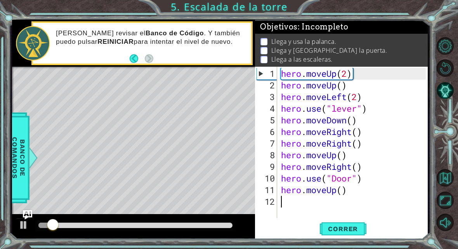
click at [399, 32] on div "Objetivos : Incompleto" at bounding box center [341, 27] width 173 height 14
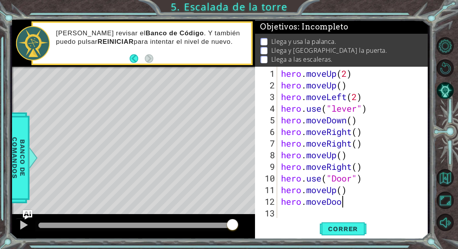
scroll to position [13, 75]
click at [412, 65] on div "Llega y usa la palanca. Llega y usa la puerta. Llega a las escaleras." at bounding box center [341, 51] width 173 height 34
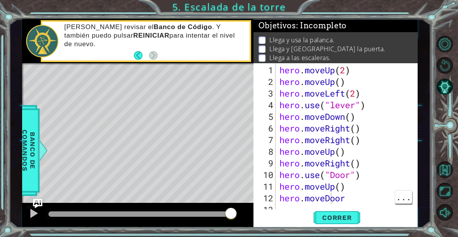
click at [328, 199] on div "hero . moveUp ( 2 ) hero . moveUp ( ) hero . moveLeft ( 2 ) hero . use ( "lever…" at bounding box center [349, 151] width 142 height 175
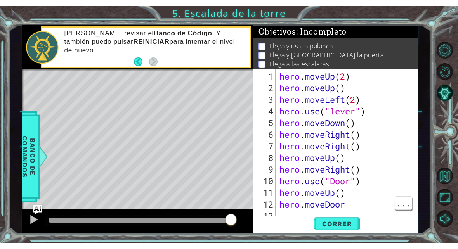
scroll to position [13, 42]
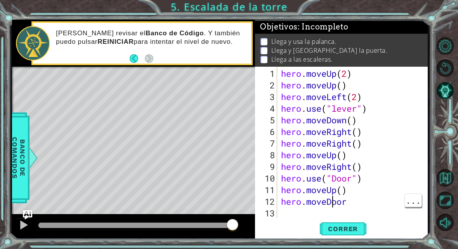
click at [384, 50] on li "Llega y [GEOGRAPHIC_DATA] la puerta." at bounding box center [343, 50] width 164 height 9
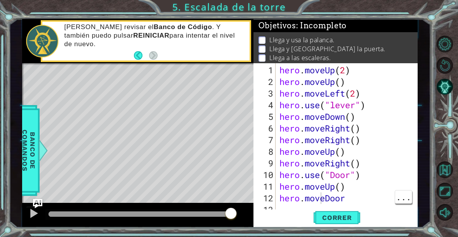
click at [321, 198] on div "hero . moveUp ( 2 ) hero . moveUp ( ) hero . moveLeft ( 2 ) hero . use ( "lever…" at bounding box center [349, 151] width 142 height 175
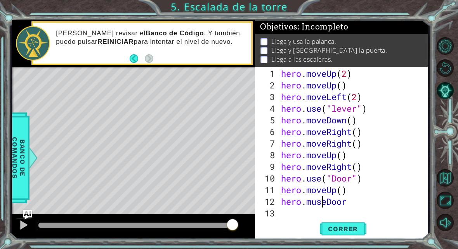
scroll to position [13, 24]
click at [391, 69] on div "hero . moveUp ( 2 ) hero . moveUp ( ) hero . moveLeft ( 2 ) hero . use ( "lever…" at bounding box center [355, 155] width 150 height 175
click at [391, 39] on li "Llega y usa la palanca." at bounding box center [343, 41] width 164 height 9
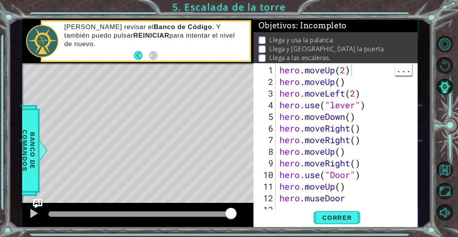
click at [312, 201] on div "hero . moveUp ( 2 ) hero . moveUp ( ) hero . moveLeft ( 2 ) hero . use ( "lever…" at bounding box center [349, 151] width 142 height 175
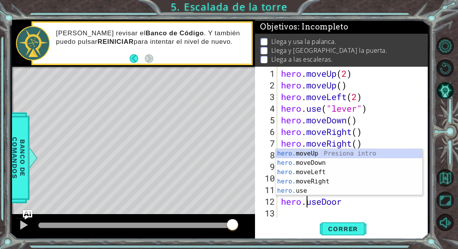
click at [416, 10] on div "1 ההההההההההההההההההההההההההההההההההההההההההההההההההההההההההההההההההההההההההההה…" at bounding box center [229, 124] width 458 height 249
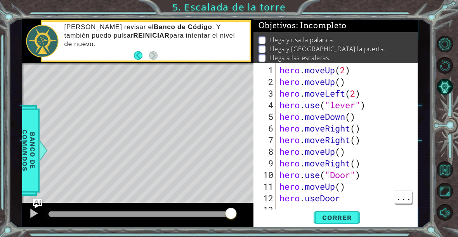
click at [322, 198] on div "hero . moveUp ( 2 ) hero . moveUp ( ) hero . moveLeft ( 2 ) hero . use ( "lever…" at bounding box center [349, 151] width 142 height 175
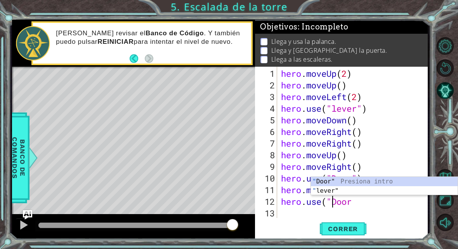
click at [395, 63] on li "Llega a las escaleras." at bounding box center [343, 59] width 164 height 9
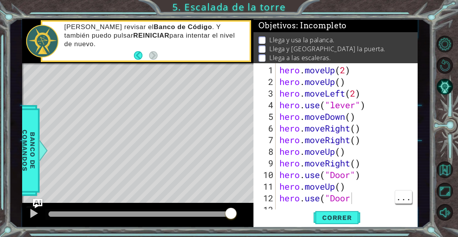
click at [357, 196] on div "hero . moveUp ( 2 ) hero . moveUp ( ) hero . moveLeft ( 2 ) hero . use ( "lever…" at bounding box center [349, 151] width 142 height 175
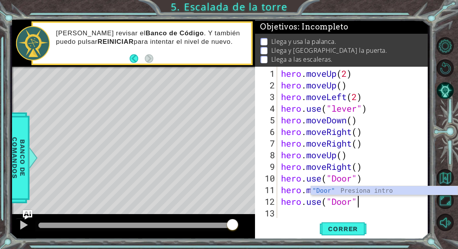
scroll to position [13, 19]
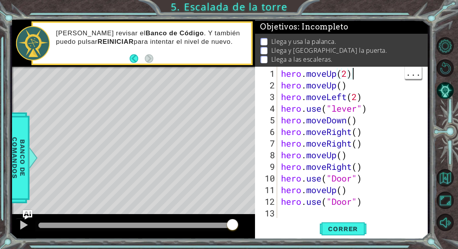
click at [395, 43] on li "Llega y usa la palanca." at bounding box center [343, 41] width 164 height 9
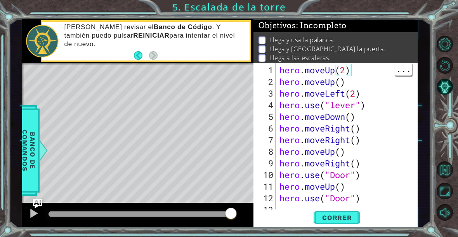
click at [340, 219] on span "Correr" at bounding box center [337, 218] width 45 height 8
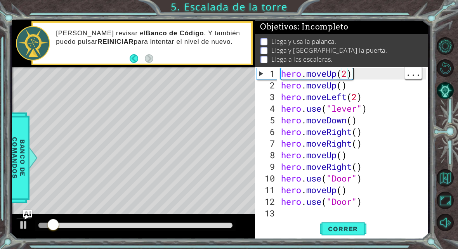
click at [413, 29] on div "Objetivos : Incompleto" at bounding box center [341, 27] width 173 height 14
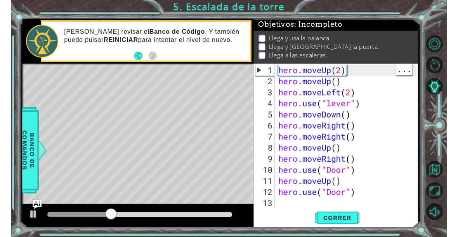
scroll to position [2, 0]
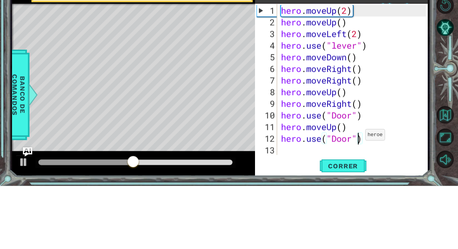
click at [345, 68] on div "hero . moveUp ( 2 ) hero . moveUp ( ) hero . moveLeft ( 2 ) hero . use ( "lever…" at bounding box center [355, 155] width 150 height 175
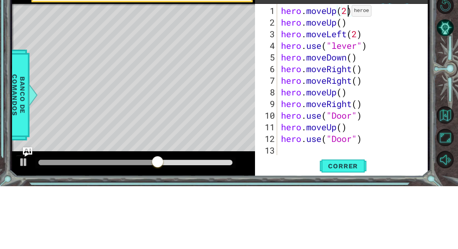
type textarea "abcde fg"
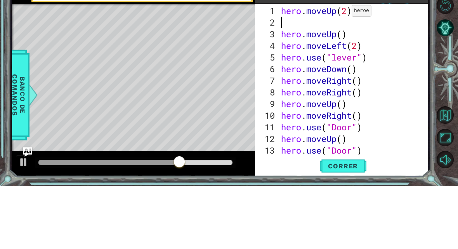
click at [262, 91] on div "3" at bounding box center [267, 97] width 21 height 12
click at [437, 47] on div "1 ההההההההההההההההההההההההההההההההההההההההההההההההההההההההההההההההההההההההההההה…" at bounding box center [229, 124] width 458 height 249
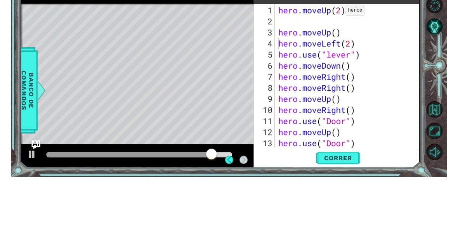
scroll to position [1, 0]
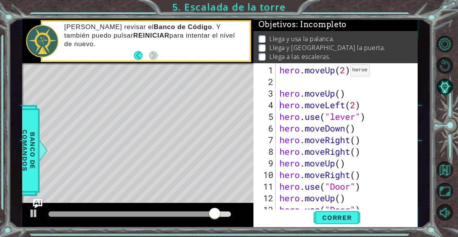
click at [339, 214] on span "Correr" at bounding box center [337, 218] width 45 height 8
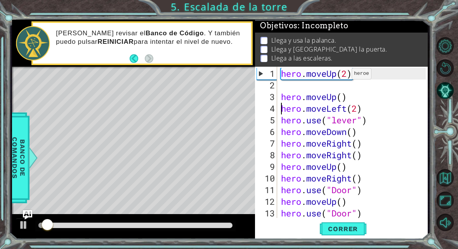
click at [369, 45] on li "Llega y usa la palanca." at bounding box center [343, 40] width 164 height 9
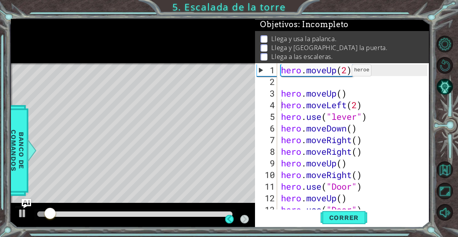
click at [389, 31] on div "Llega y usa la palanca. Llega y usa la puerta. Llega a las escaleras." at bounding box center [342, 48] width 174 height 34
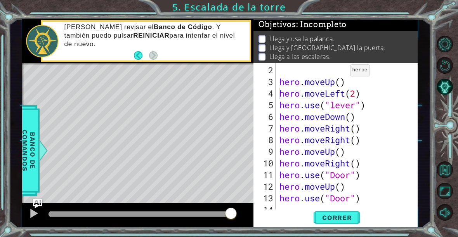
scroll to position [12, 0]
click at [339, 221] on span "Correr" at bounding box center [337, 218] width 45 height 8
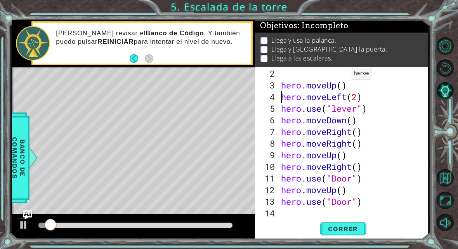
click at [410, 41] on li "Llega y usa la palanca." at bounding box center [343, 40] width 164 height 9
